Goal: Information Seeking & Learning: Learn about a topic

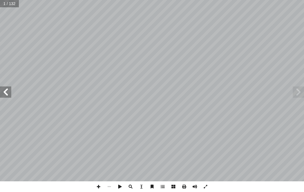
click at [8, 94] on span at bounding box center [5, 92] width 11 height 11
click at [1, 97] on span at bounding box center [5, 92] width 11 height 11
click at [8, 94] on span at bounding box center [5, 92] width 11 height 11
click at [8, 96] on span at bounding box center [5, 92] width 11 height 11
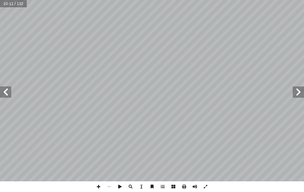
click at [5, 97] on span at bounding box center [5, 92] width 11 height 11
click at [3, 93] on span at bounding box center [5, 92] width 11 height 11
click at [8, 88] on span at bounding box center [5, 92] width 11 height 11
click at [3, 89] on span at bounding box center [5, 92] width 11 height 11
click at [3, 93] on span at bounding box center [5, 92] width 11 height 11
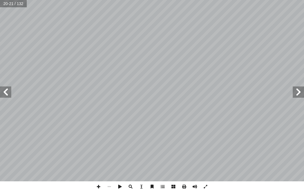
click at [8, 92] on span at bounding box center [5, 92] width 11 height 11
click at [6, 93] on span at bounding box center [5, 92] width 11 height 11
click at [8, 93] on span at bounding box center [5, 92] width 11 height 11
click at [9, 94] on span at bounding box center [5, 92] width 11 height 11
click at [9, 96] on span at bounding box center [5, 92] width 11 height 11
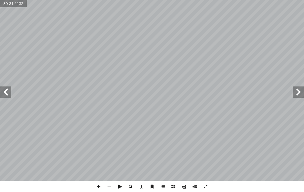
click at [8, 93] on span at bounding box center [5, 92] width 11 height 11
click at [11, 91] on span at bounding box center [5, 92] width 11 height 11
click at [9, 89] on span at bounding box center [5, 92] width 11 height 11
click at [11, 95] on span at bounding box center [5, 92] width 11 height 11
click at [4, 93] on span at bounding box center [5, 92] width 11 height 11
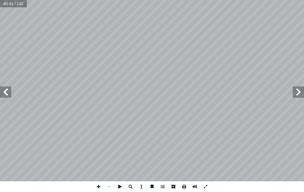
click at [4, 91] on span at bounding box center [5, 92] width 11 height 11
click at [9, 92] on span at bounding box center [5, 92] width 11 height 11
